Goal: Check status: Check status

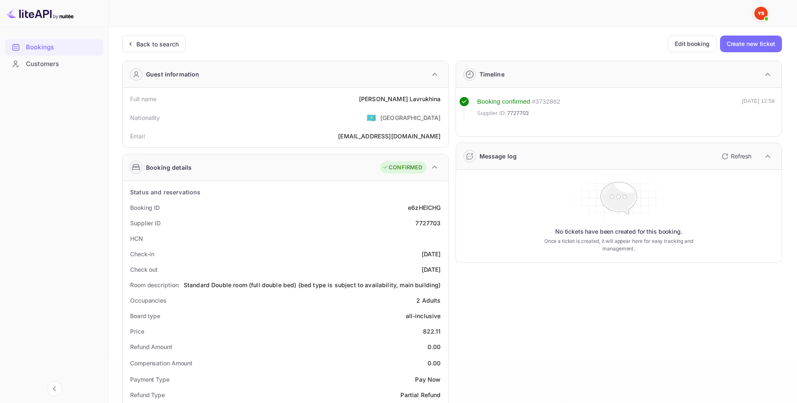
click at [162, 33] on div "Unsaved Changes Ticket Affiliate URL [URL][DOMAIN_NAME] Business partner name N…" at bounding box center [448, 354] width 678 height 654
click at [159, 44] on div "Back to search" at bounding box center [157, 44] width 42 height 9
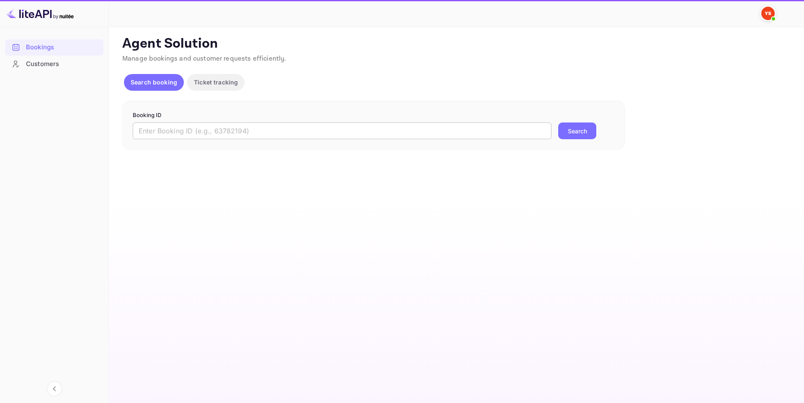
click at [329, 129] on input "text" at bounding box center [342, 131] width 419 height 17
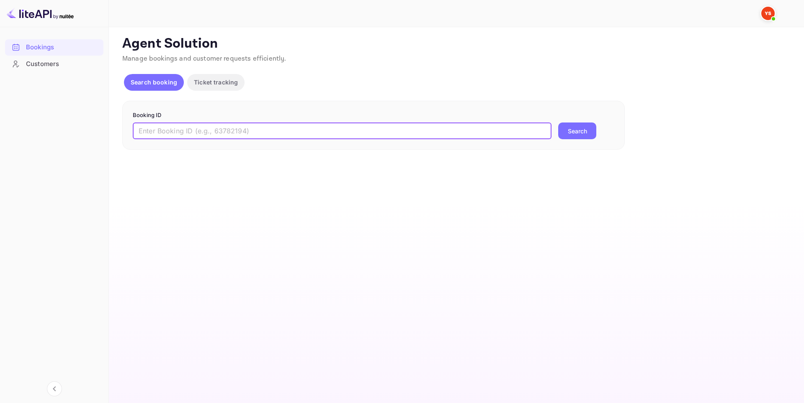
paste input "9900865"
type input "9900865"
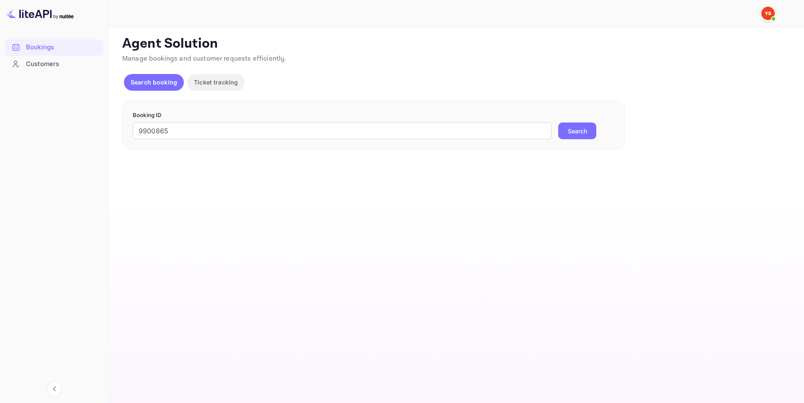
click at [572, 129] on button "Search" at bounding box center [577, 131] width 38 height 17
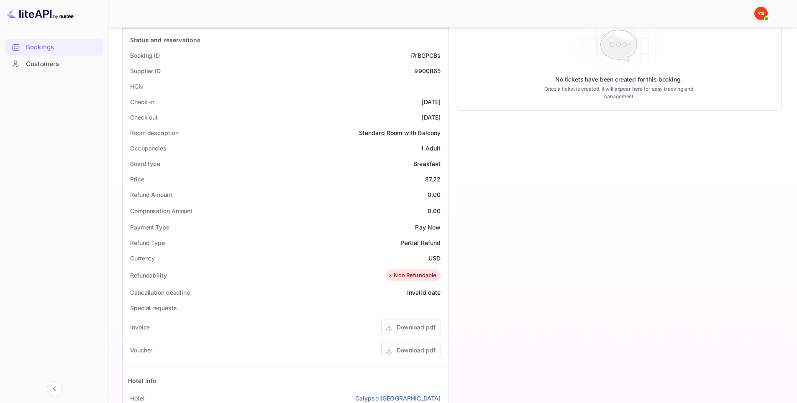
scroll to position [209, 0]
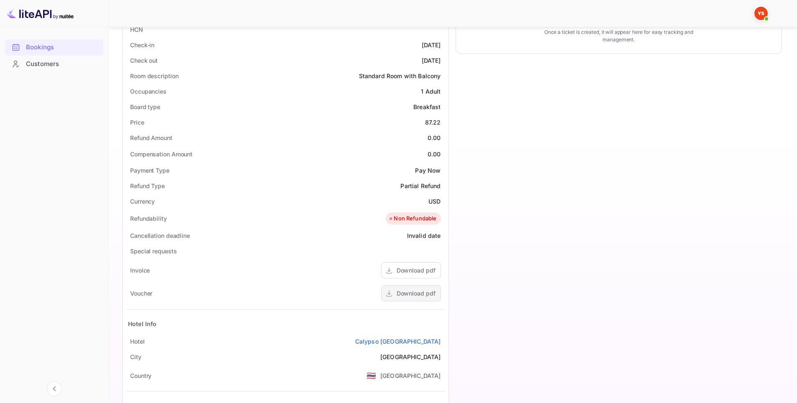
click at [399, 293] on div "Download pdf" at bounding box center [416, 293] width 39 height 9
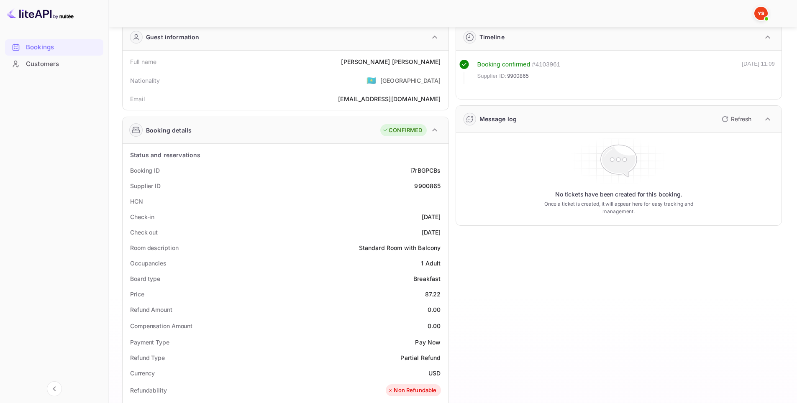
scroll to position [0, 0]
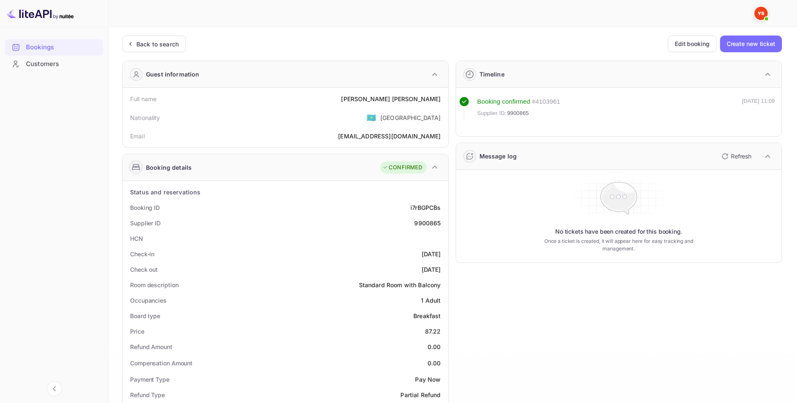
click at [421, 221] on div "9900865" at bounding box center [427, 223] width 26 height 9
copy div "9900865"
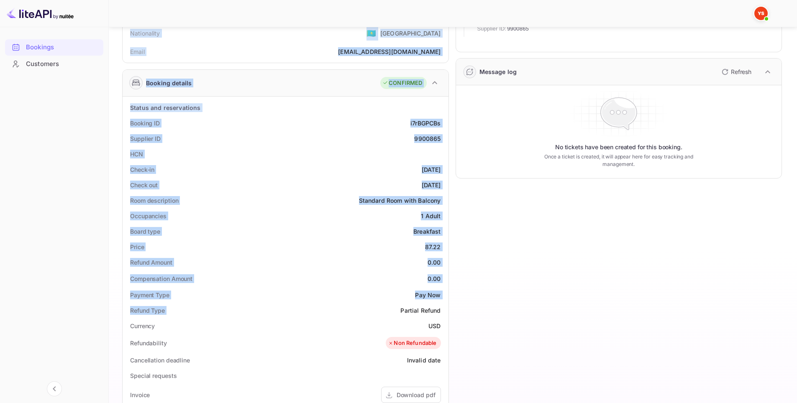
scroll to position [251, 0]
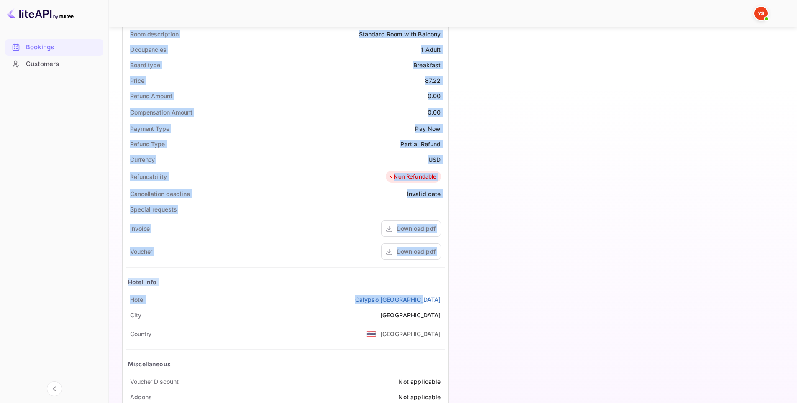
drag, startPoint x: 118, startPoint y: 98, endPoint x: 446, endPoint y: 304, distance: 387.9
click at [446, 304] on div "Unsaved Changes Ticket Affiliate URL [URL][DOMAIN_NAME] Business partner name N…" at bounding box center [448, 103] width 678 height 654
copy div "Full name [PERSON_NAME] Nationality 🇰🇿 [DEMOGRAPHIC_DATA] Email [EMAIL_ADDRESS]…"
